Goal: Navigation & Orientation: Find specific page/section

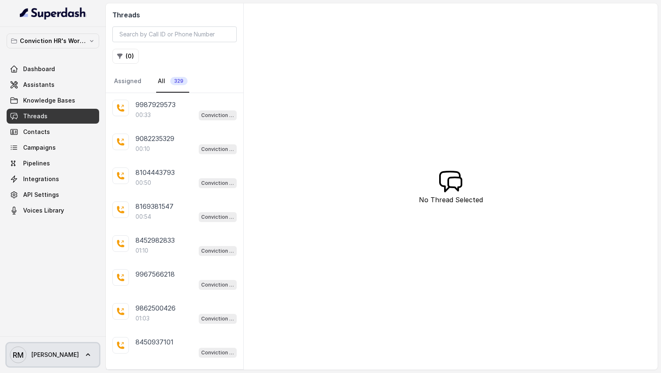
click at [33, 354] on span "[PERSON_NAME]" at bounding box center [55, 354] width 48 height 8
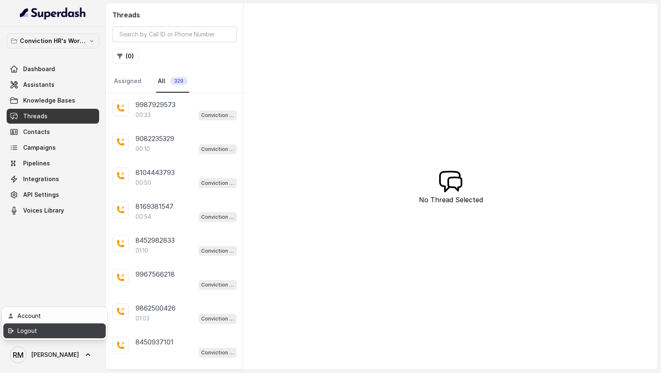
click at [74, 333] on div "Logout" at bounding box center [52, 331] width 70 height 10
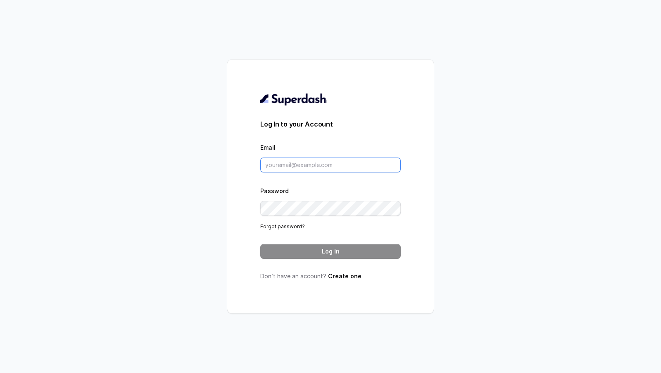
click at [370, 158] on input "Email" at bounding box center [330, 164] width 140 height 15
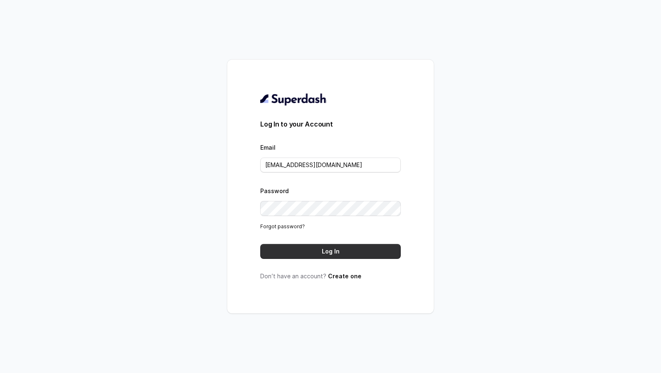
click at [333, 252] on button "Log In" at bounding box center [330, 251] width 140 height 15
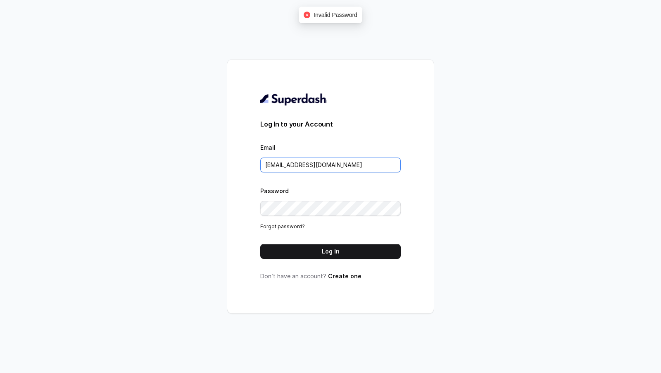
click at [362, 171] on input "amit@convictionhr.com" at bounding box center [330, 164] width 140 height 15
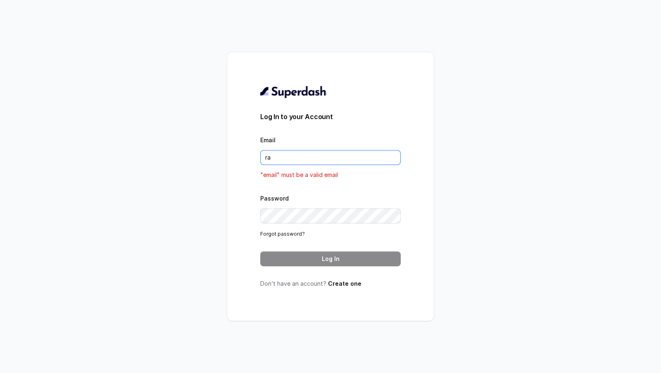
type input "rajesh.mudhliar@convictionhr.com"
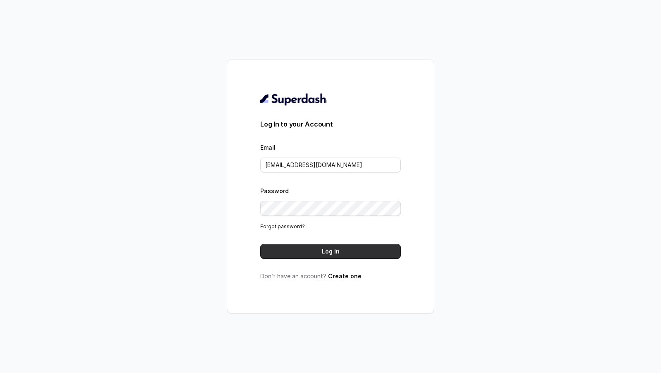
click at [358, 256] on button "Log In" at bounding box center [330, 251] width 140 height 15
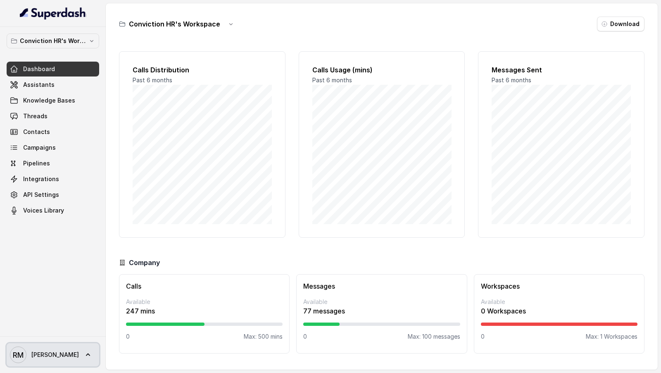
click at [55, 361] on link "RM Rajesh" at bounding box center [53, 354] width 93 height 23
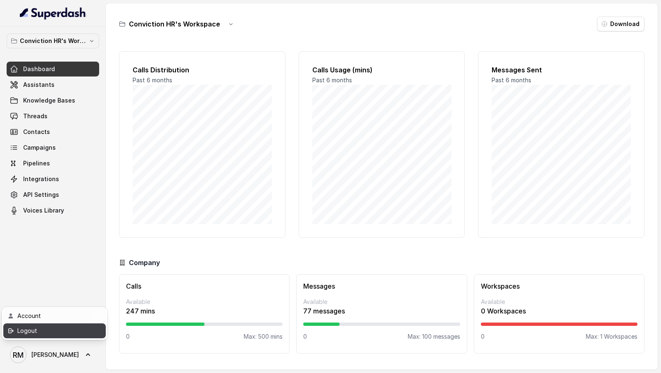
click at [70, 335] on div "Logout" at bounding box center [52, 331] width 70 height 10
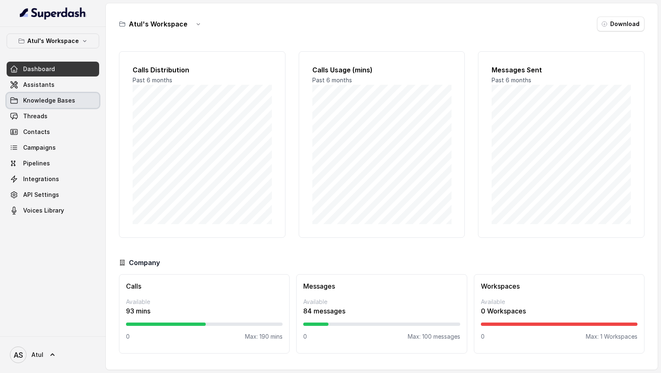
click at [43, 102] on span "Knowledge Bases" at bounding box center [49, 100] width 52 height 8
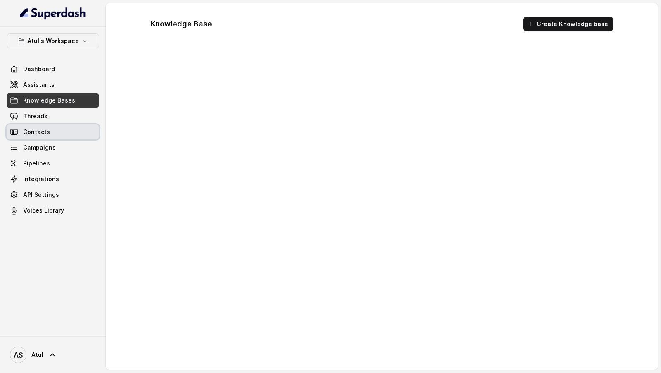
click at [41, 124] on link "Contacts" at bounding box center [53, 131] width 93 height 15
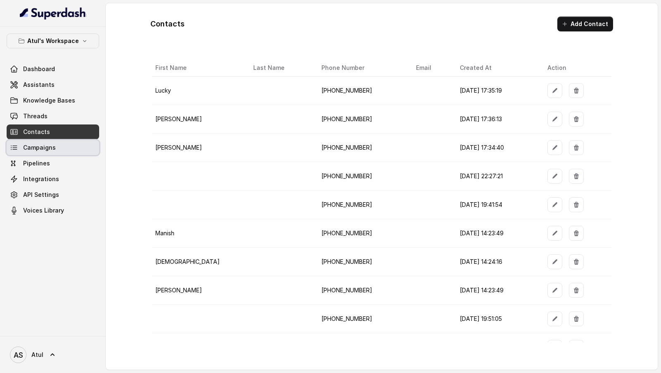
click at [58, 145] on link "Campaigns" at bounding box center [53, 147] width 93 height 15
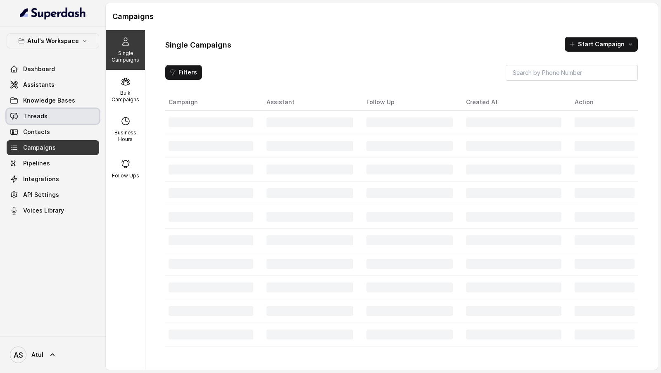
click at [62, 115] on link "Threads" at bounding box center [53, 116] width 93 height 15
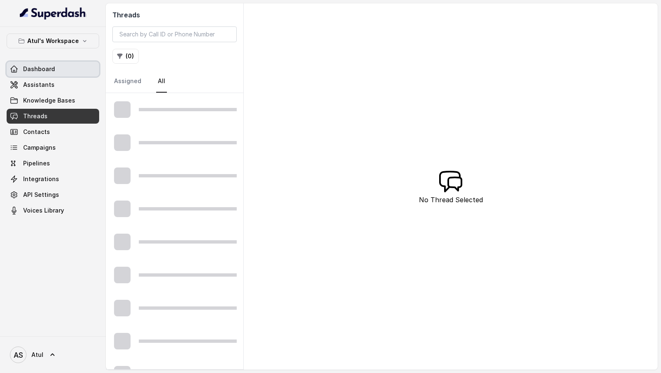
click at [82, 62] on link "Dashboard" at bounding box center [53, 69] width 93 height 15
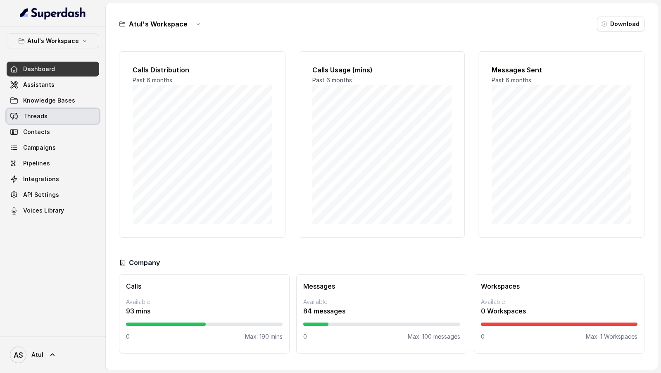
click at [70, 119] on link "Threads" at bounding box center [53, 116] width 93 height 15
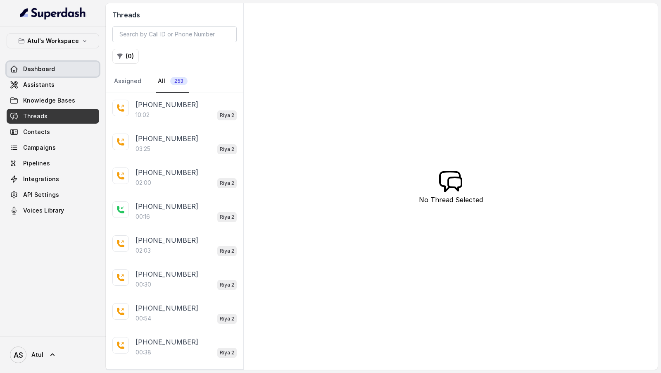
click at [81, 66] on link "Dashboard" at bounding box center [53, 69] width 93 height 15
